Goal: Information Seeking & Learning: Learn about a topic

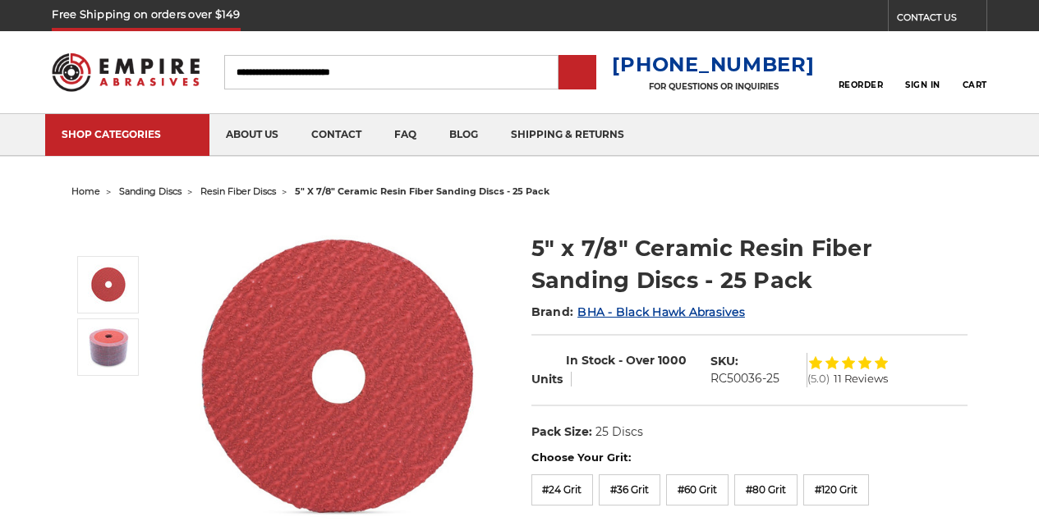
click at [253, 300] on div at bounding box center [289, 379] width 436 height 328
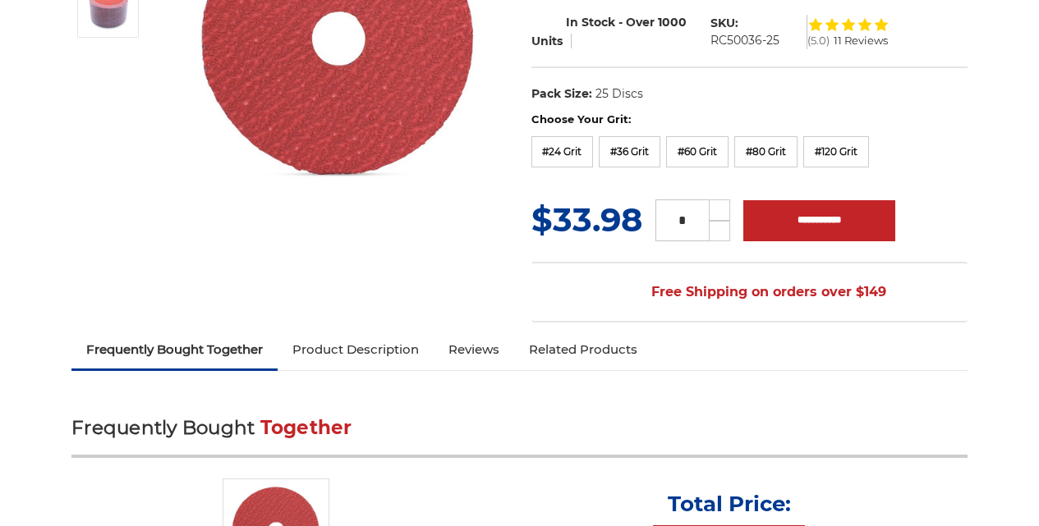
scroll to position [342, 0]
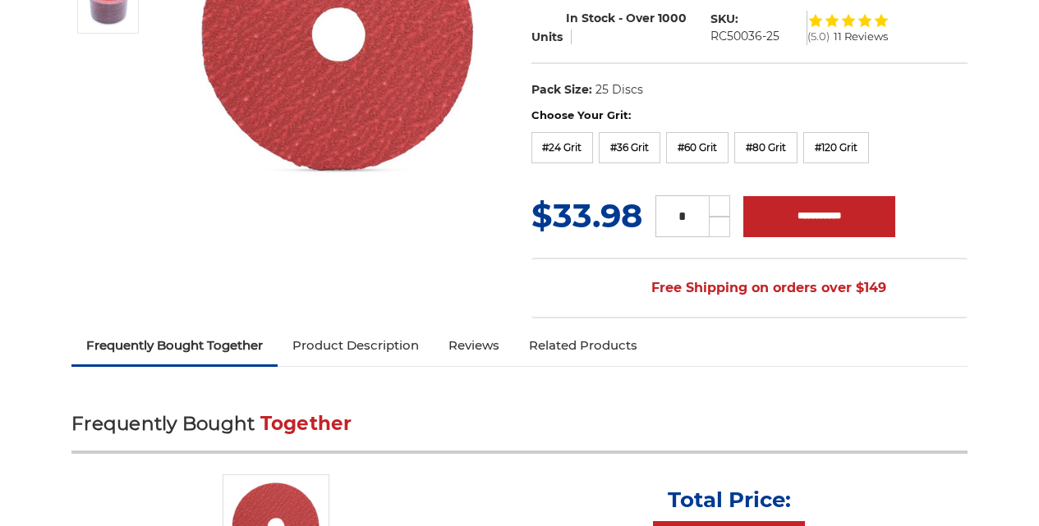
click at [278, 337] on link "Product Description" at bounding box center [356, 346] width 156 height 36
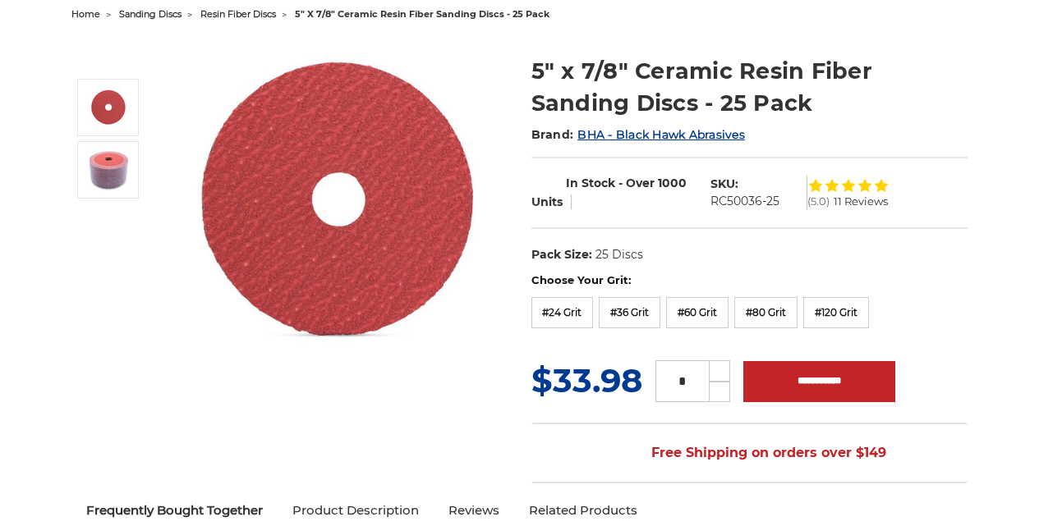
scroll to position [99, 0]
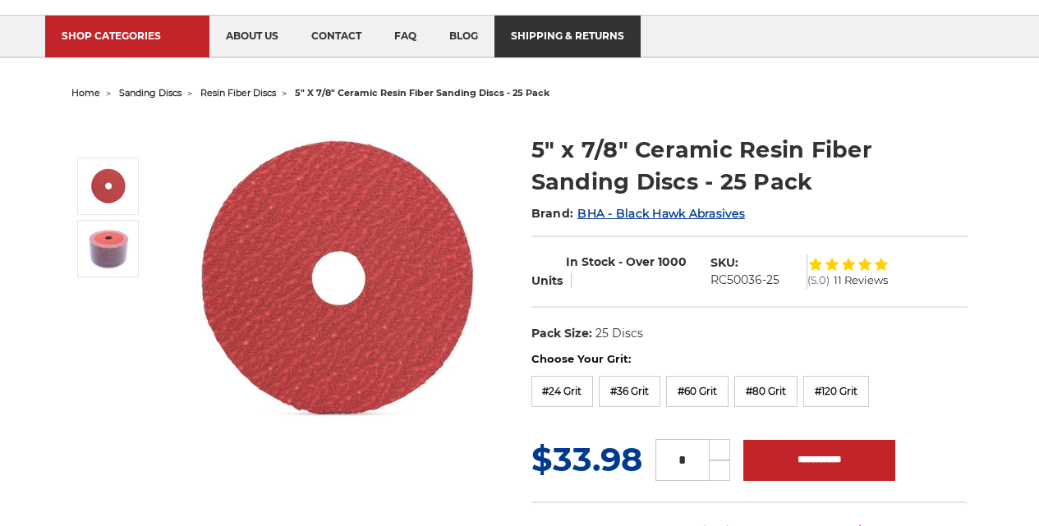
click at [597, 53] on link "shipping & returns" at bounding box center [567, 37] width 146 height 42
